Goal: Task Accomplishment & Management: Use online tool/utility

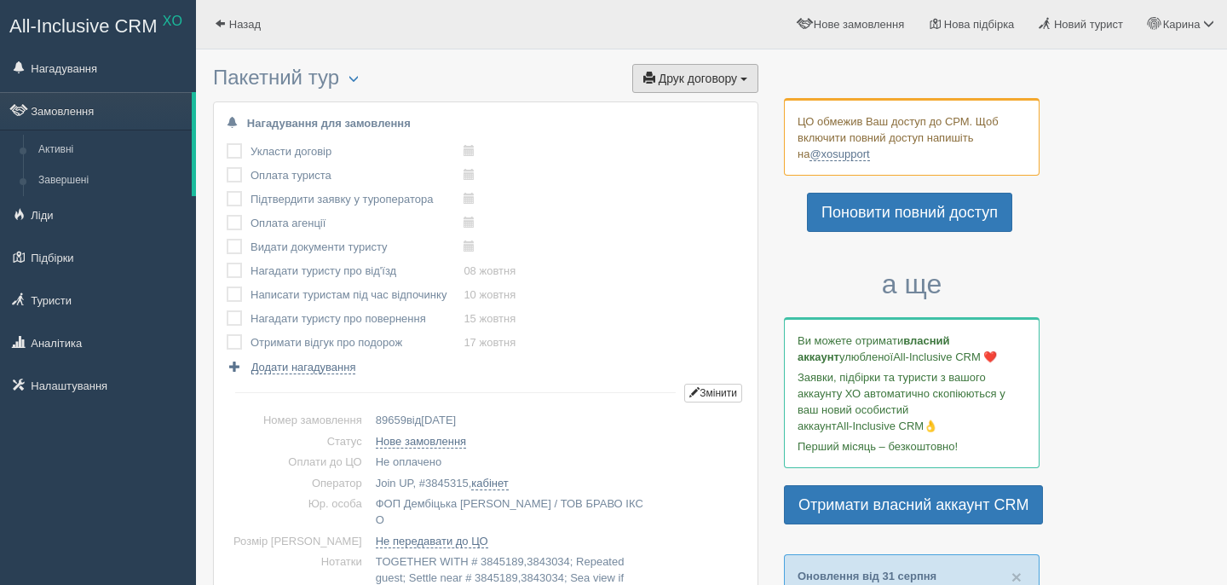
click at [714, 72] on span "Друк договору" at bounding box center [698, 79] width 78 height 14
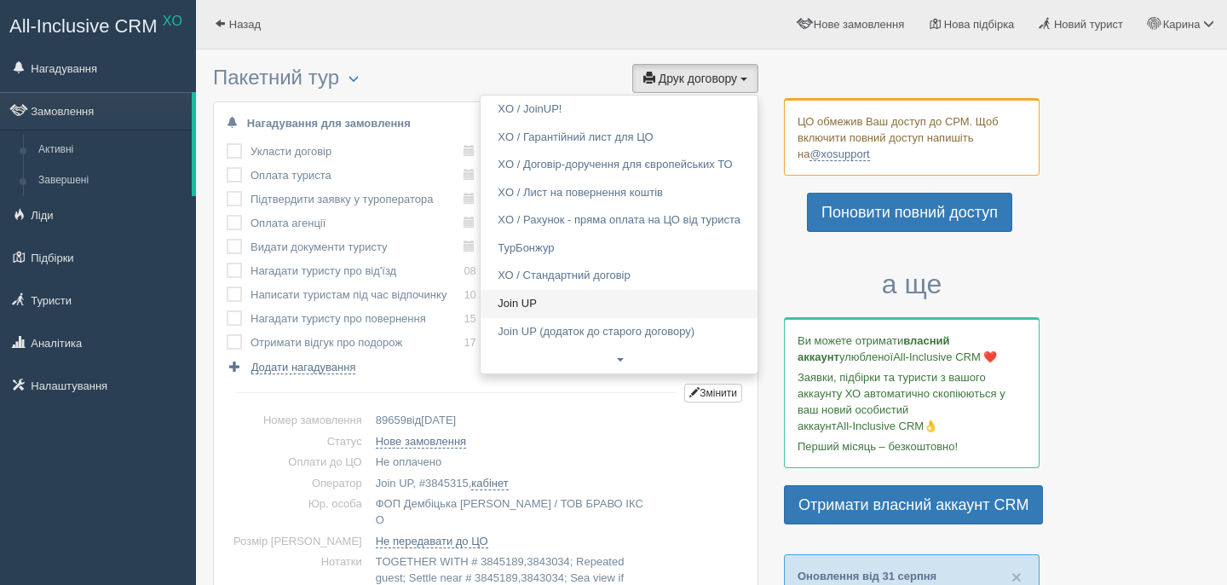
click at [561, 298] on link "Join UP" at bounding box center [619, 304] width 277 height 28
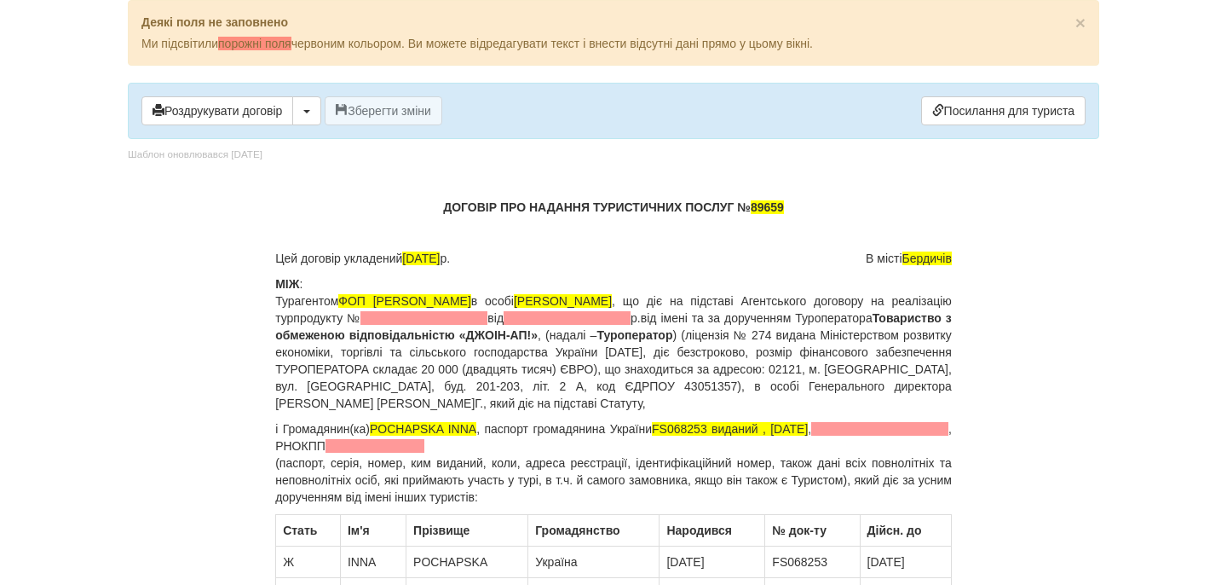
click at [558, 309] on p "МІЖ : Турагентом ФОП [PERSON_NAME] в особі [PERSON_NAME] , що діє на підставі А…" at bounding box center [613, 343] width 677 height 136
click at [488, 317] on span at bounding box center [424, 318] width 127 height 14
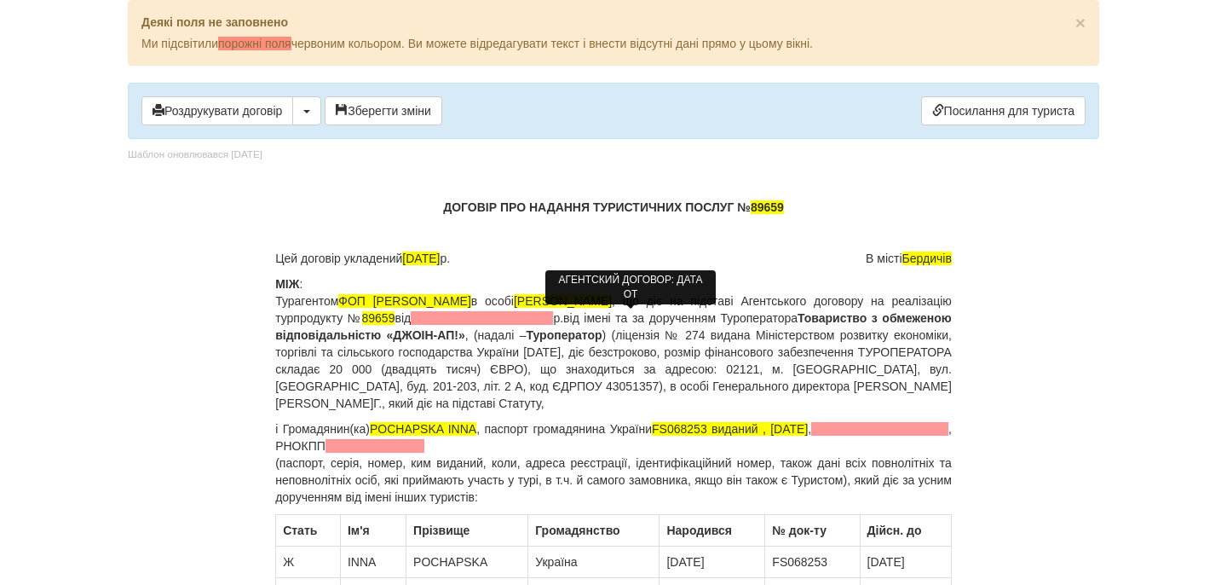
click at [553, 314] on span at bounding box center [482, 318] width 142 height 14
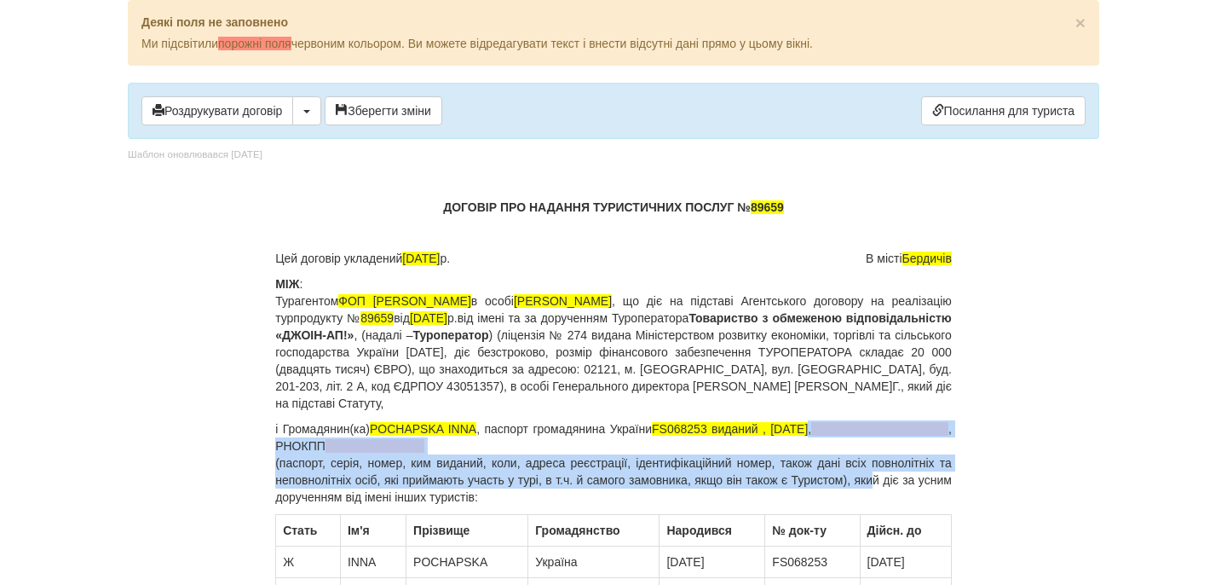
drag, startPoint x: 948, startPoint y: 432, endPoint x: 896, endPoint y: 473, distance: 66.2
click at [896, 475] on p "і Громадянин(ка) POCHAPSKA INNA , паспорт громадянина України FS068253 виданий …" at bounding box center [613, 462] width 677 height 85
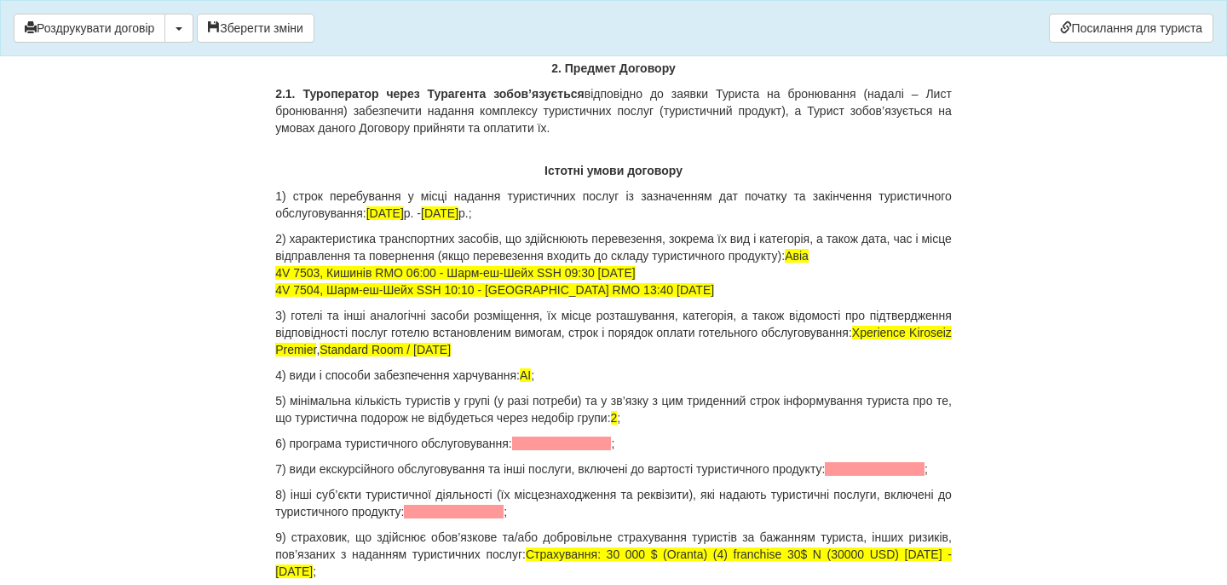
scroll to position [1540, 0]
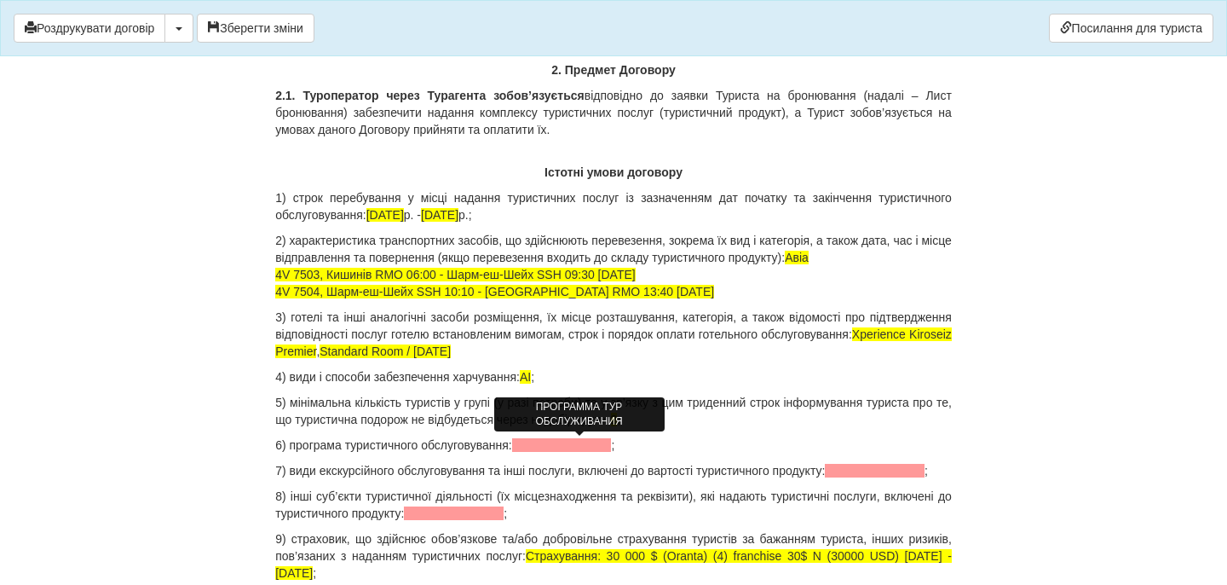
click at [592, 447] on span at bounding box center [562, 445] width 100 height 14
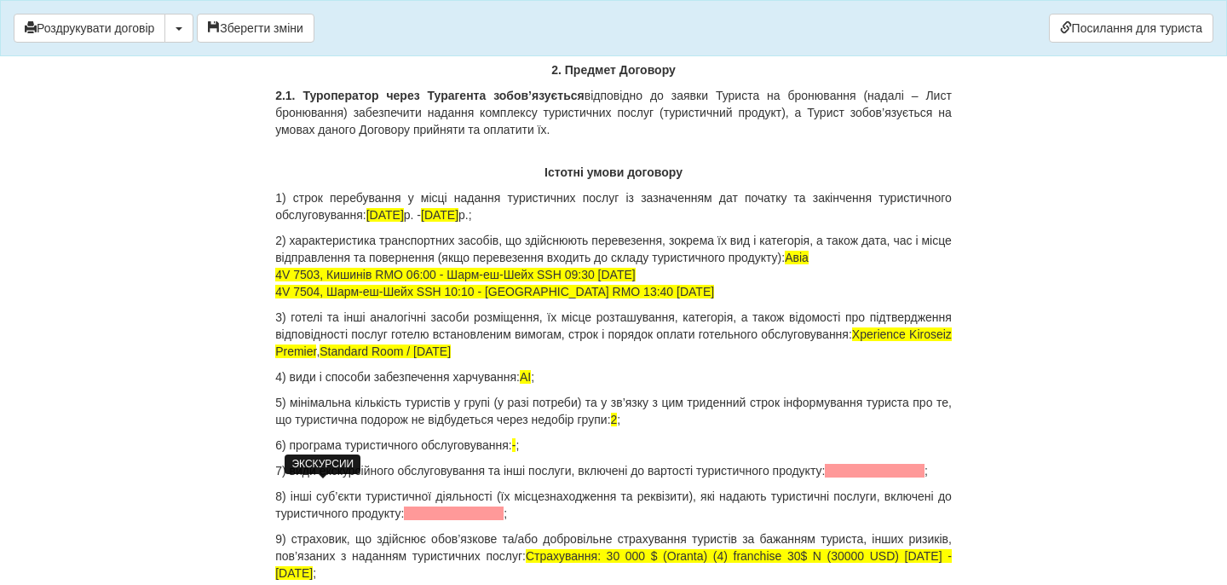
click at [825, 477] on span at bounding box center [875, 471] width 100 height 14
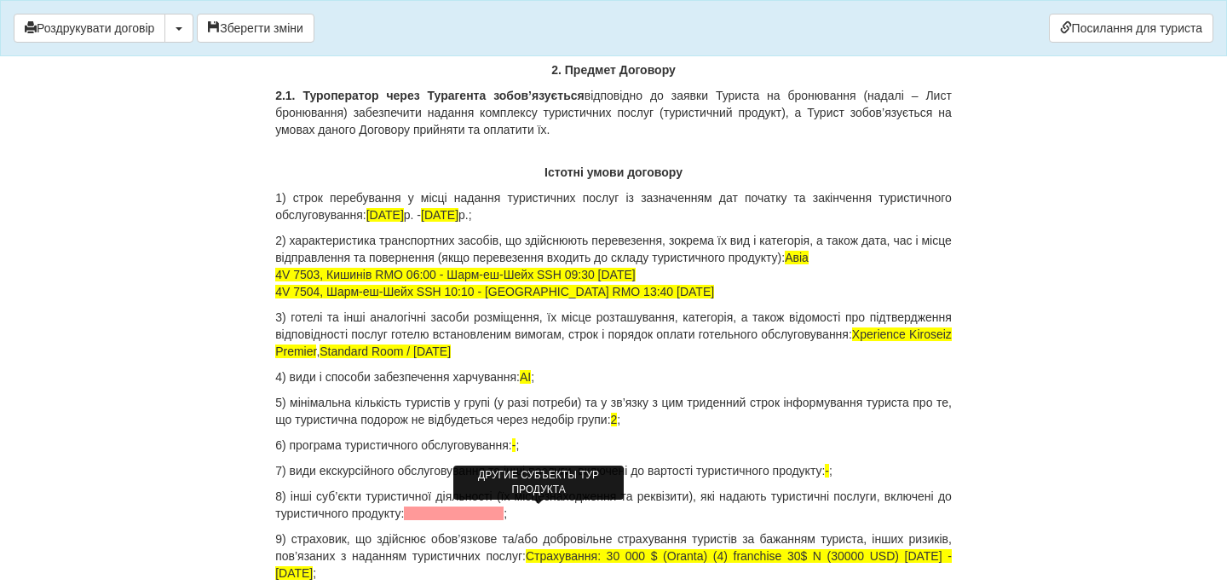
click at [504, 516] on span at bounding box center [454, 513] width 100 height 14
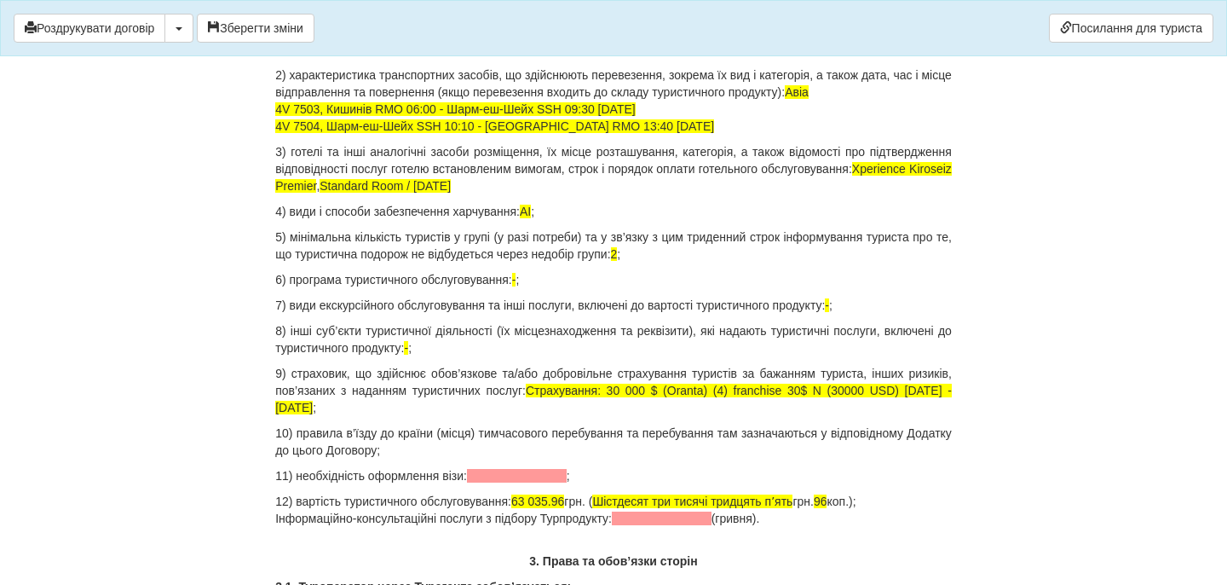
scroll to position [1715, 0]
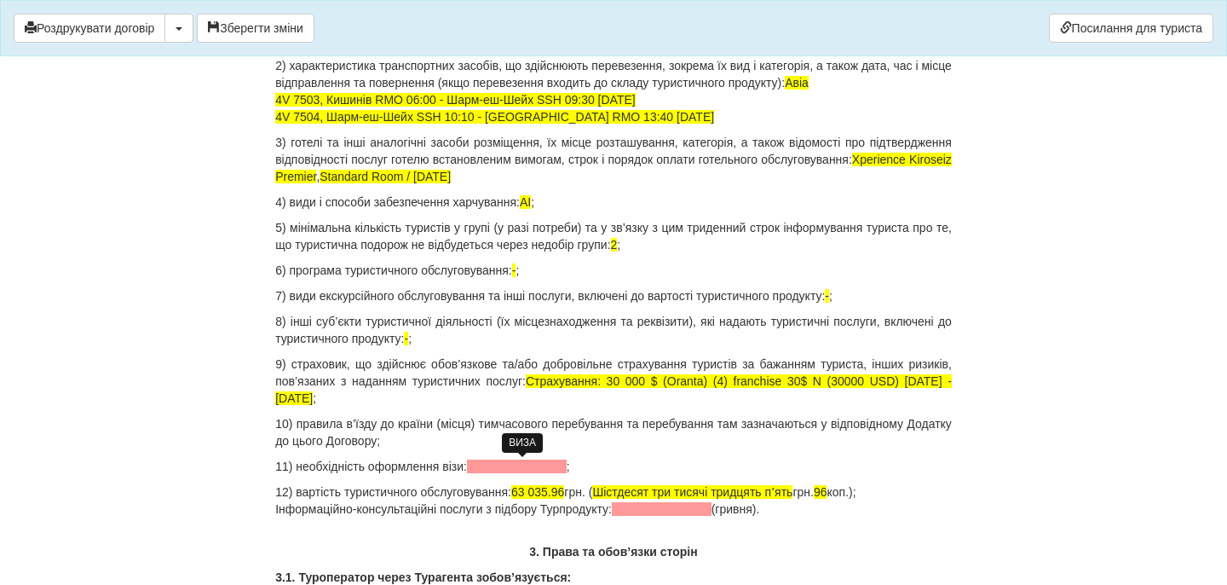
click at [494, 466] on span at bounding box center [517, 466] width 100 height 14
drag, startPoint x: 529, startPoint y: 493, endPoint x: 580, endPoint y: 493, distance: 51.1
click at [564, 493] on span "63 035.96" at bounding box center [537, 492] width 53 height 14
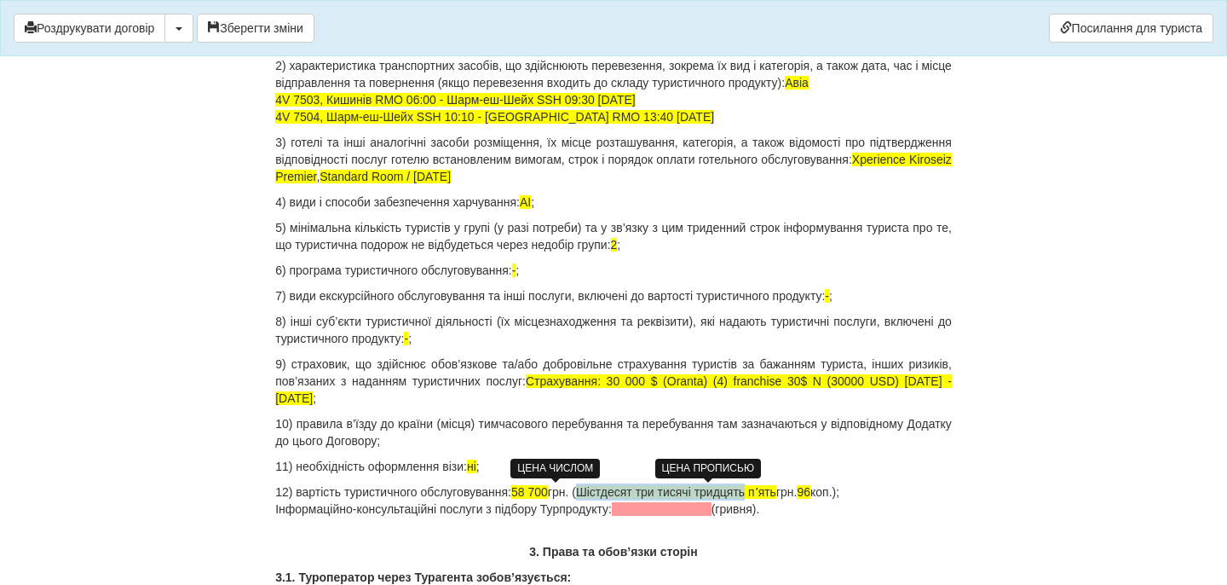
drag, startPoint x: 603, startPoint y: 493, endPoint x: 781, endPoint y: 488, distance: 177.3
click at [776, 489] on span "Шістдесят три тисячі тридцять пʼять" at bounding box center [676, 492] width 200 height 14
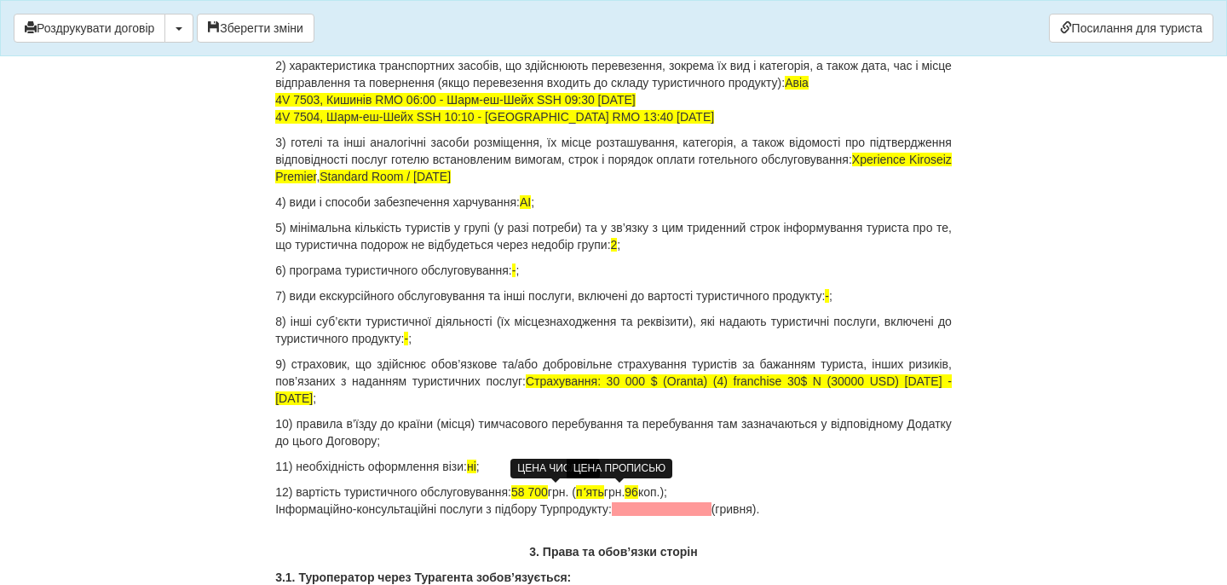
click at [604, 491] on span "пʼять" at bounding box center [590, 492] width 28 height 14
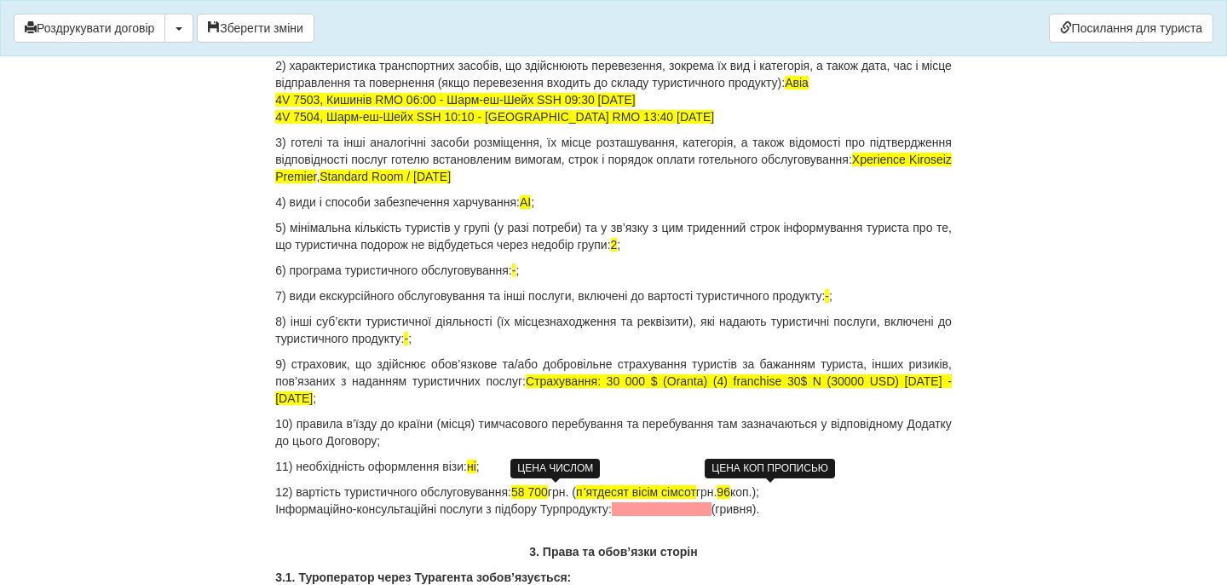
click at [730, 491] on span "96" at bounding box center [724, 492] width 14 height 14
click at [816, 495] on p "12) вартість туристичного обслуговування: 58 700 грн. ( пʼятдесят вісім сімсот …" at bounding box center [613, 500] width 677 height 34
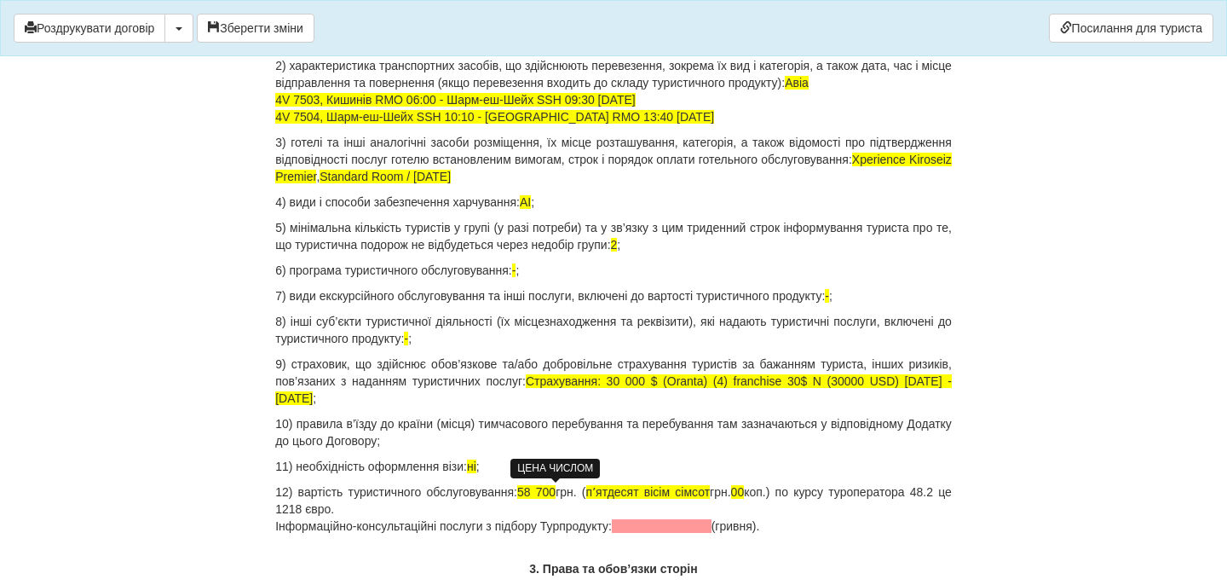
drag, startPoint x: 801, startPoint y: 528, endPoint x: 270, endPoint y: 521, distance: 531.0
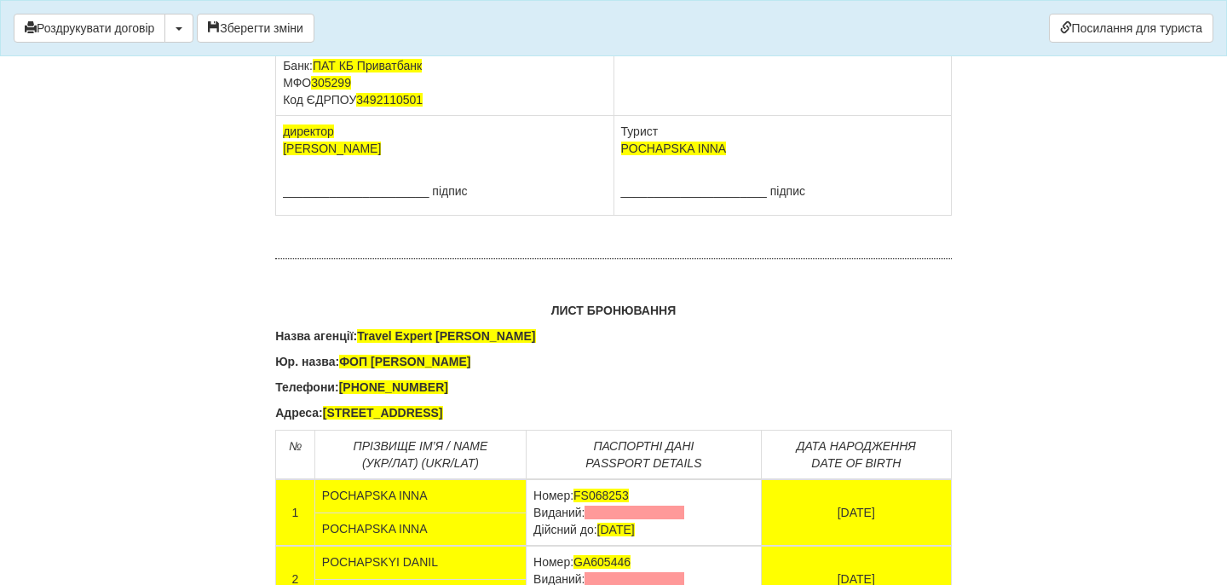
scroll to position [10850, 0]
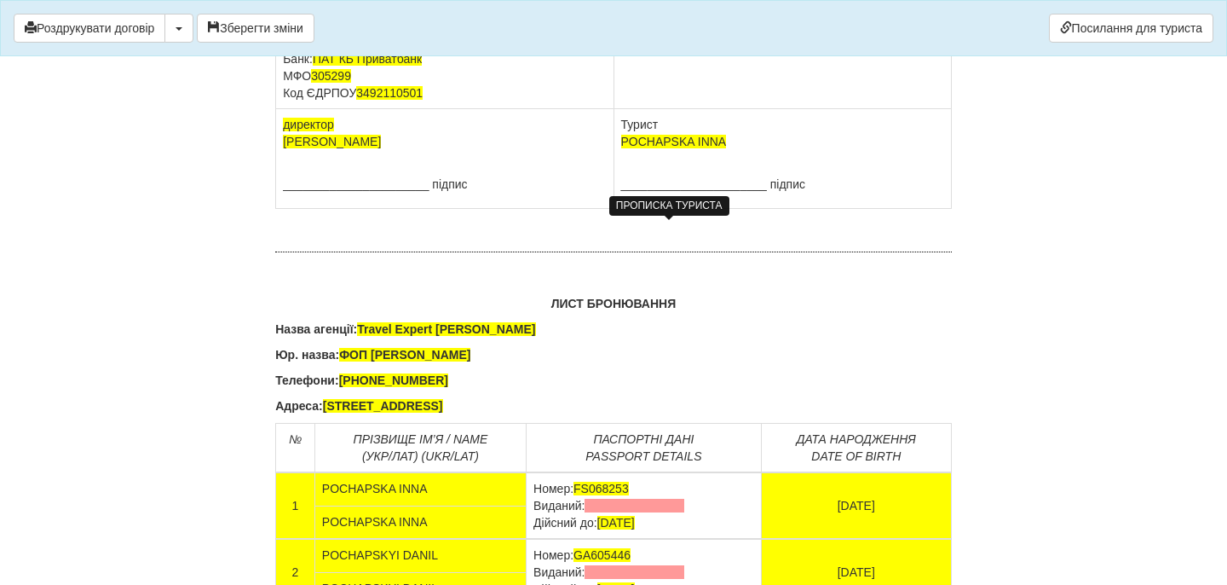
drag, startPoint x: 733, startPoint y: 251, endPoint x: 632, endPoint y: 251, distance: 101.4
click at [632, 109] on td "POCHAPSKA INNA Паспорт [PASSPORT] виданий , [DATE]" at bounding box center [783, 8] width 338 height 202
drag, startPoint x: 619, startPoint y: 245, endPoint x: 737, endPoint y: 274, distance: 121.8
click at [738, 109] on td "POCHAPSKA INNA Паспорт [PASSPORT] виданий , [DATE]" at bounding box center [783, 8] width 338 height 202
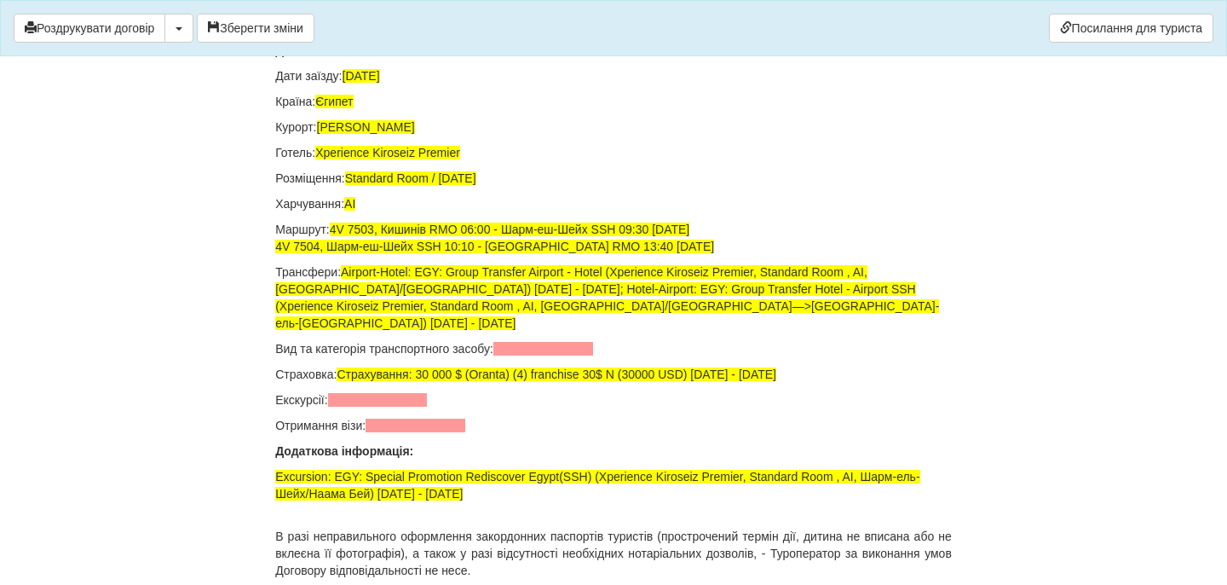
scroll to position [11456, 0]
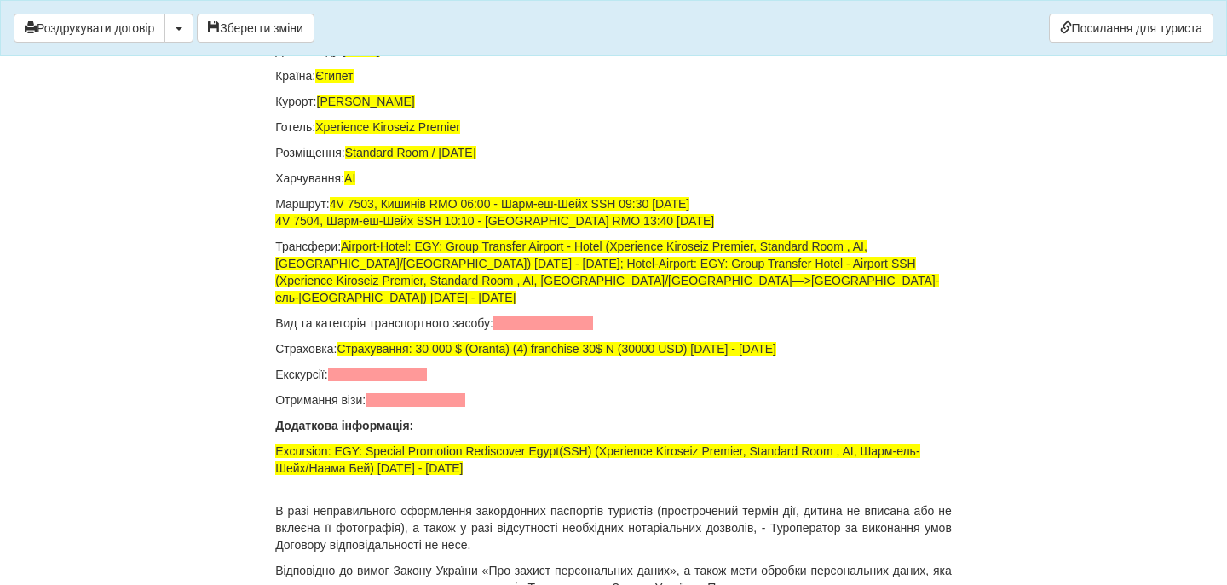
drag, startPoint x: 684, startPoint y: 189, endPoint x: 533, endPoint y: 188, distance: 151.7
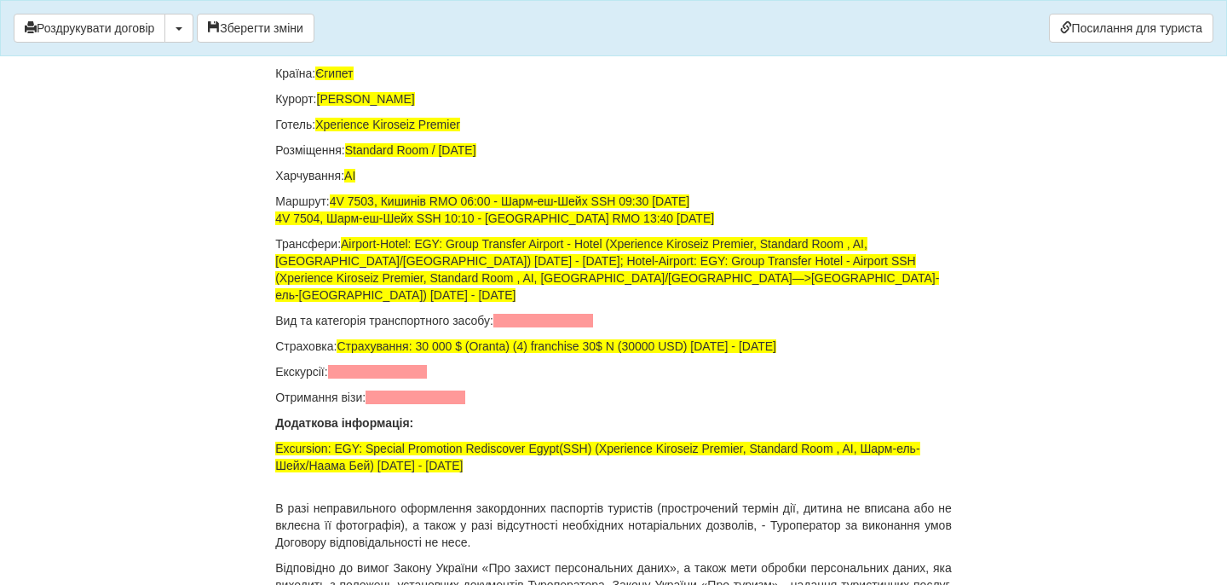
drag, startPoint x: 688, startPoint y: 252, endPoint x: 529, endPoint y: 254, distance: 158.5
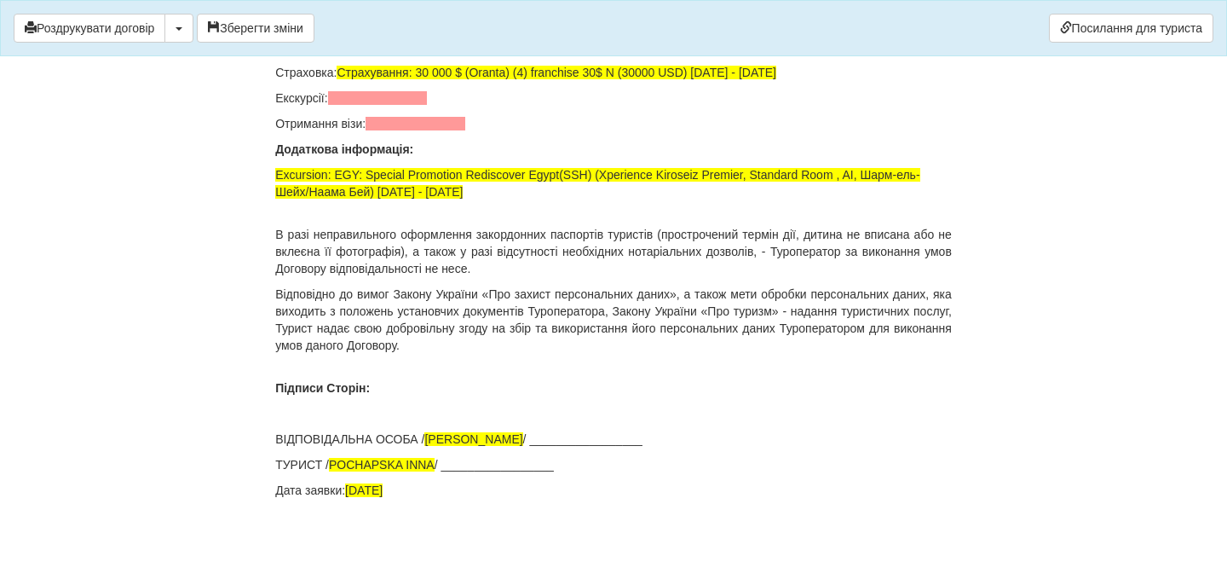
scroll to position [11821, 0]
click at [541, 54] on span at bounding box center [543, 47] width 100 height 14
click at [406, 105] on span at bounding box center [378, 98] width 100 height 14
click at [412, 130] on span at bounding box center [416, 124] width 100 height 14
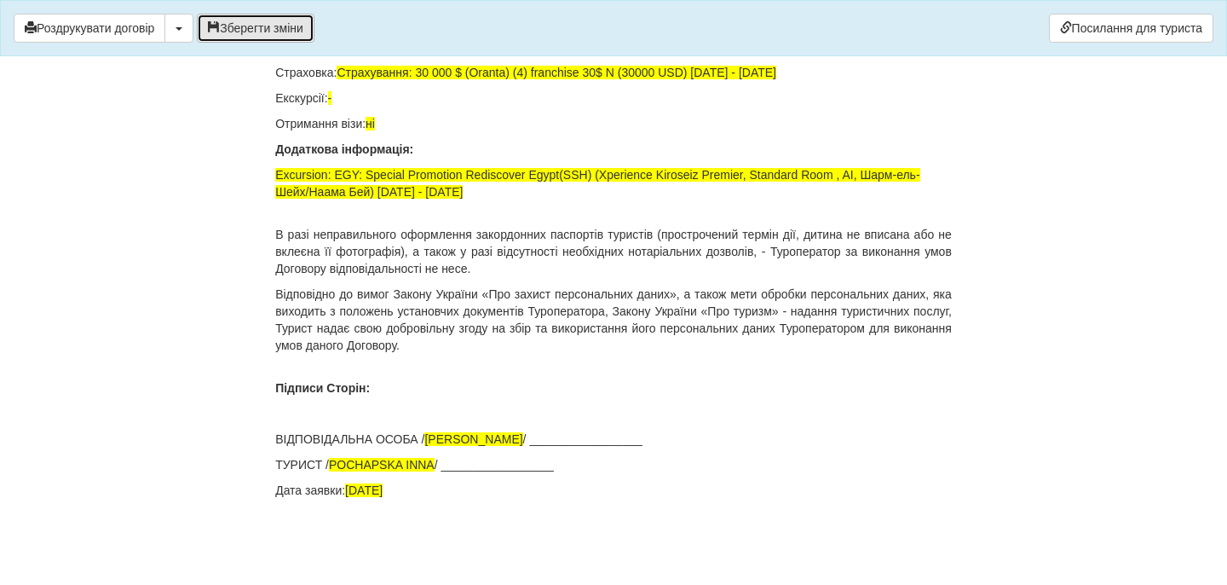
click at [281, 23] on button "Зберегти зміни" at bounding box center [256, 28] width 118 height 29
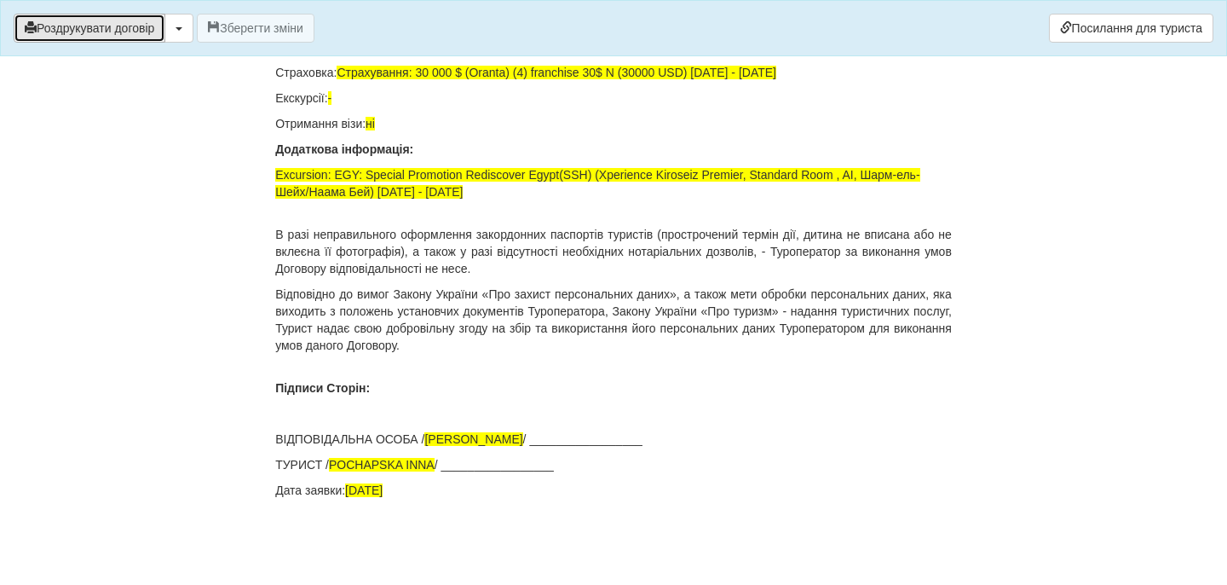
click at [141, 25] on button "Роздрукувати договір" at bounding box center [90, 28] width 152 height 29
